Goal: Information Seeking & Learning: Check status

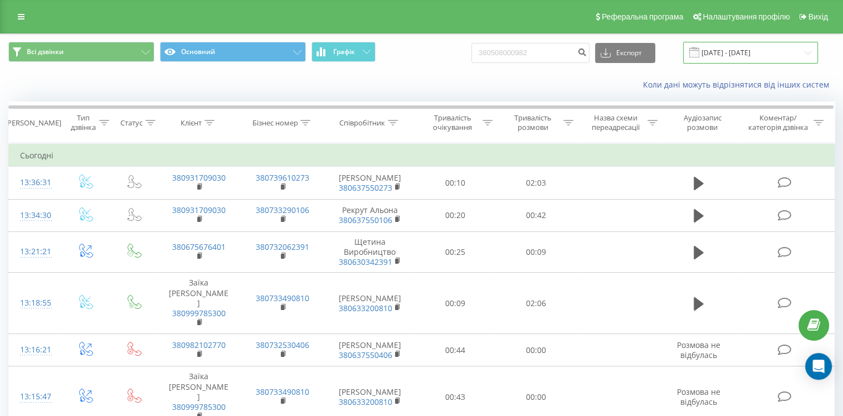
click at [711, 57] on input "[DATE] - [DATE]" at bounding box center [750, 53] width 135 height 22
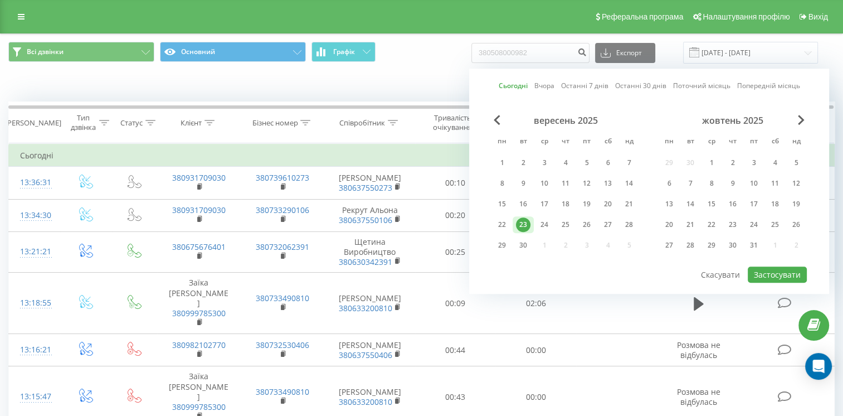
click at [546, 86] on link "Вчора" at bounding box center [544, 86] width 20 height 11
click at [776, 270] on button "Застосувати" at bounding box center [777, 274] width 59 height 16
type input "[DATE] - [DATE]"
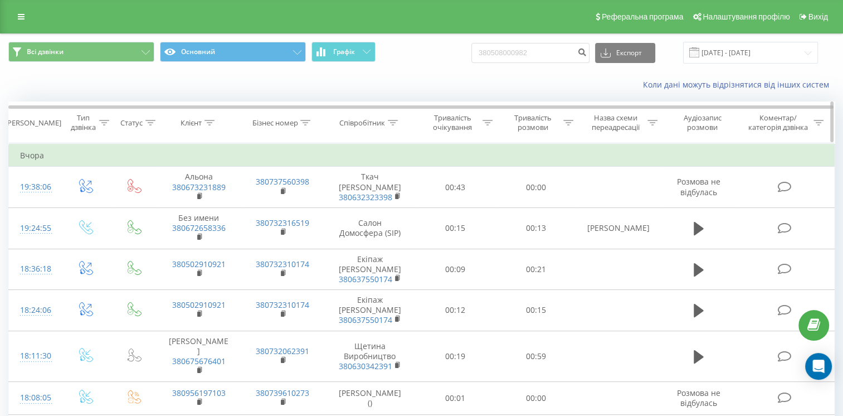
click at [571, 119] on div at bounding box center [568, 122] width 10 height 9
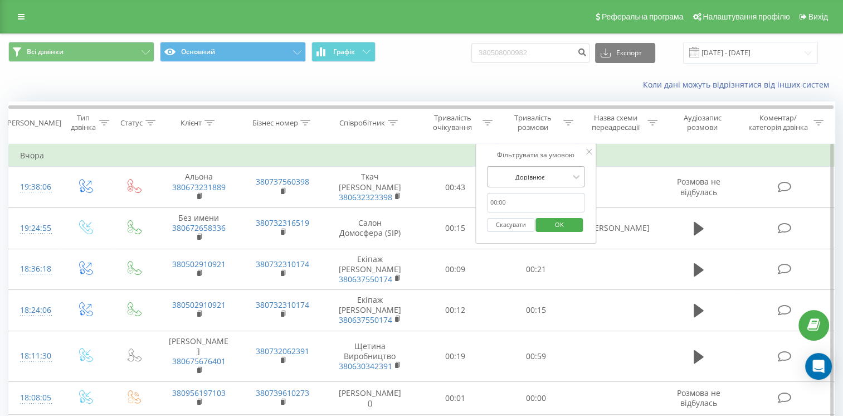
click at [540, 172] on div at bounding box center [529, 177] width 79 height 11
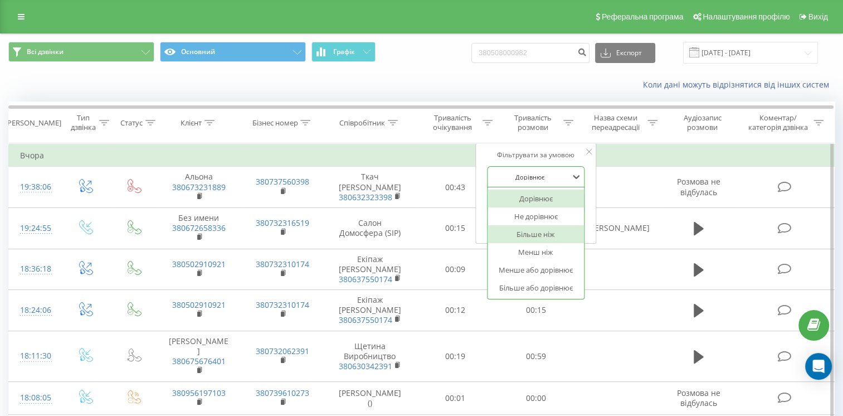
click at [535, 236] on div "Більше ніж" at bounding box center [536, 234] width 97 height 18
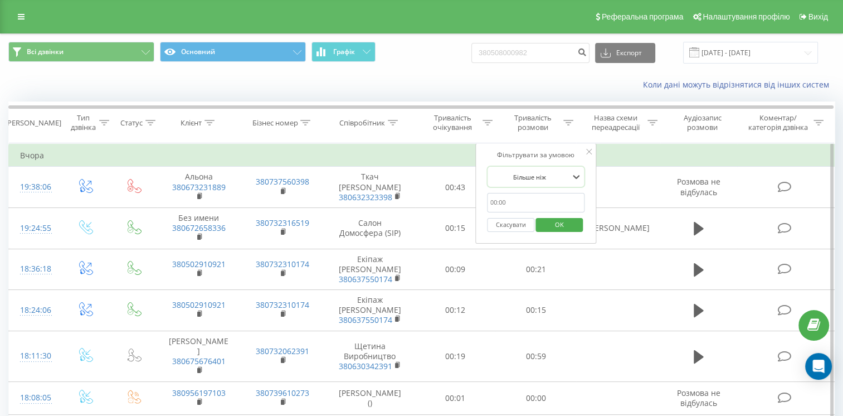
click at [525, 210] on input "text" at bounding box center [536, 203] width 98 height 20
type input "00:01"
click at [547, 225] on span "OK" at bounding box center [559, 224] width 31 height 17
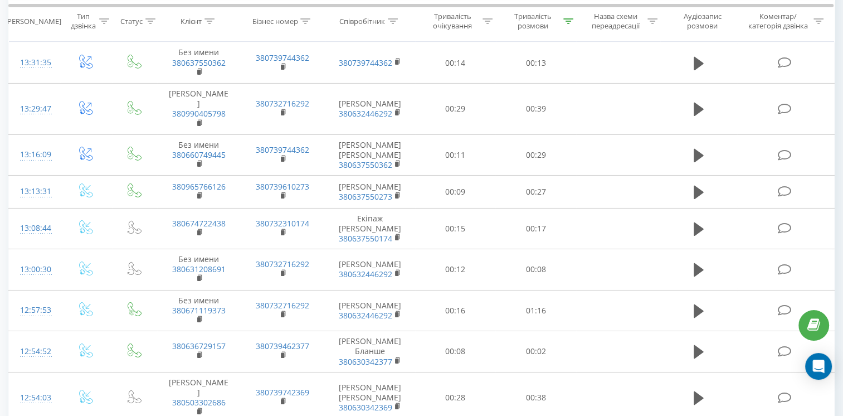
scroll to position [3851, 0]
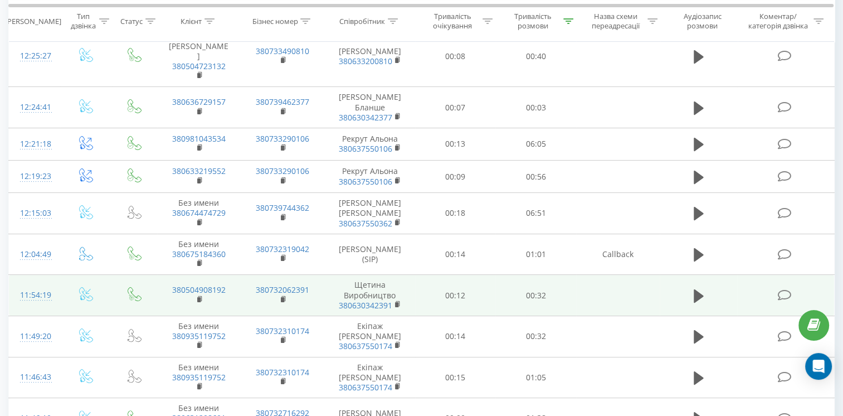
scroll to position [74, 0]
